Goal: Find specific page/section: Find specific page/section

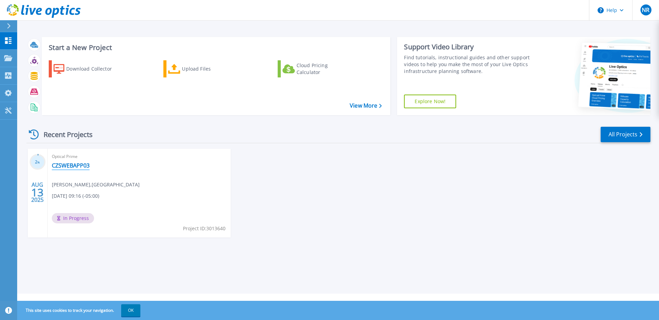
click at [74, 165] on link "CZSWEBAPP03" at bounding box center [71, 165] width 38 height 7
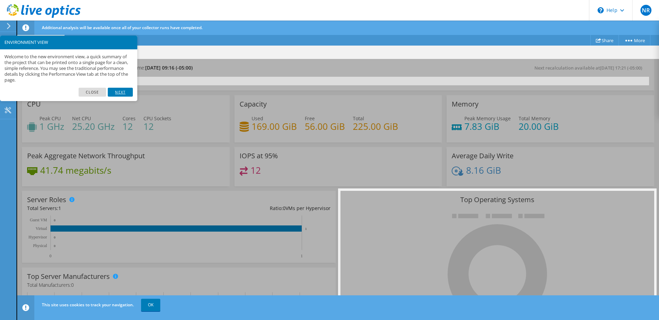
click at [123, 90] on link "Next" at bounding box center [120, 92] width 25 height 9
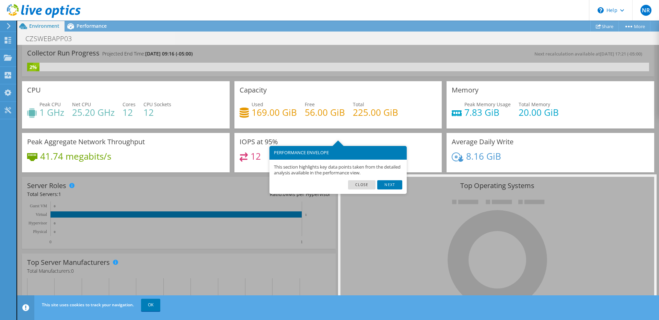
scroll to position [34, 0]
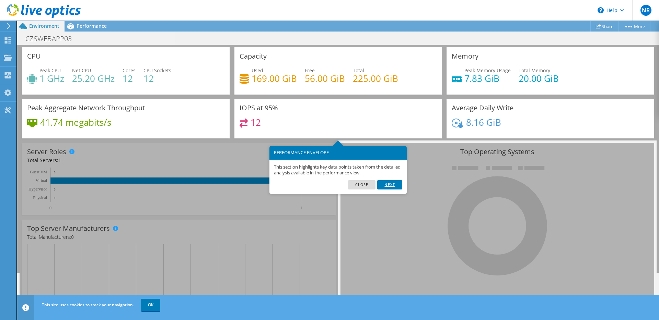
click at [390, 187] on link "Next" at bounding box center [389, 184] width 25 height 9
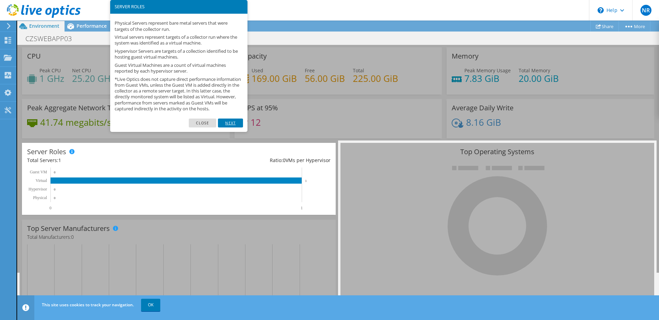
click at [233, 128] on link "Next" at bounding box center [230, 123] width 25 height 9
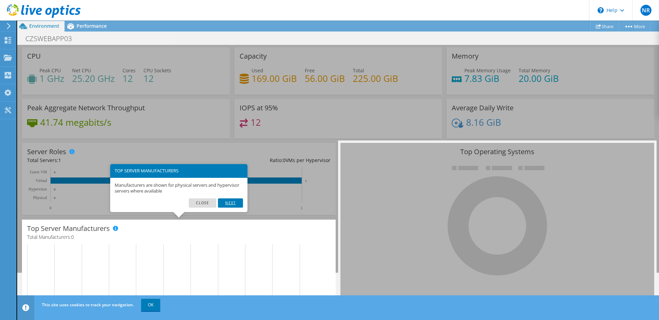
click at [231, 203] on link "Next" at bounding box center [230, 203] width 25 height 9
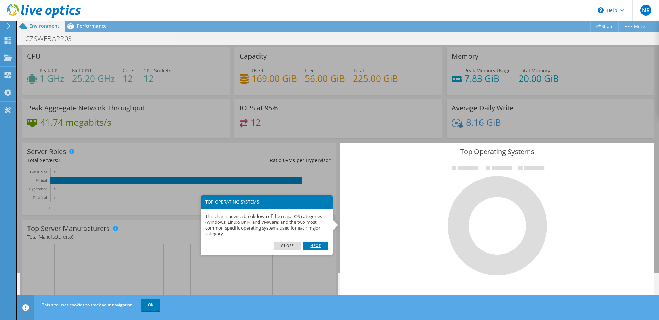
click at [319, 249] on link "Next" at bounding box center [315, 246] width 25 height 9
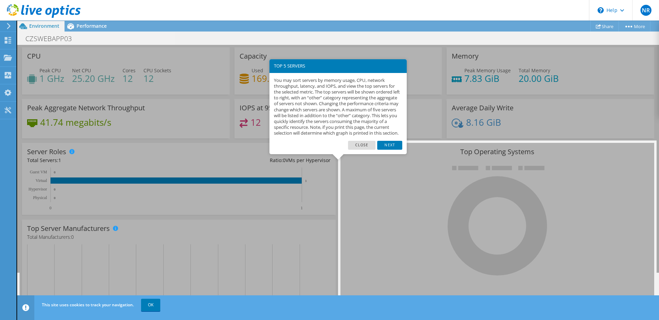
scroll to position [178, 0]
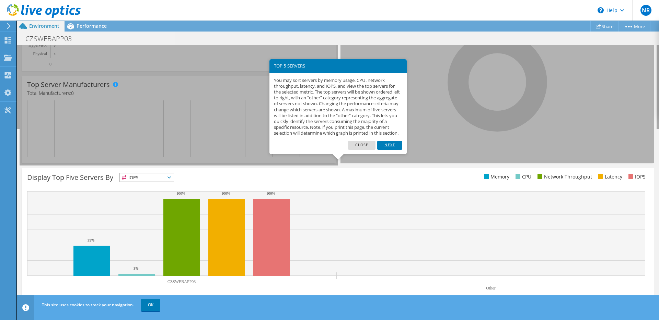
click at [390, 150] on link "Next" at bounding box center [389, 145] width 25 height 9
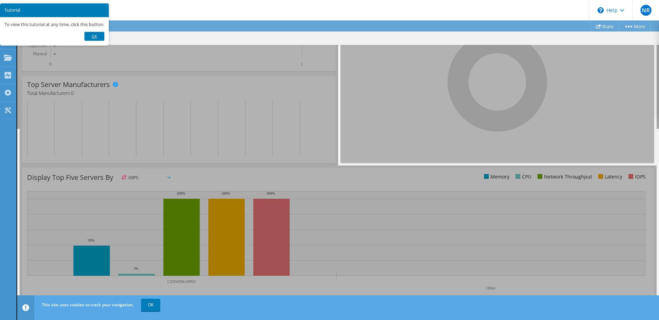
click at [96, 38] on link "Ok" at bounding box center [94, 36] width 20 height 9
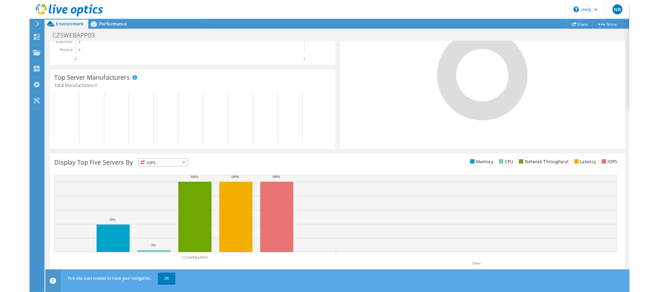
scroll to position [0, 0]
